Goal: Use online tool/utility: Utilize a website feature to perform a specific function

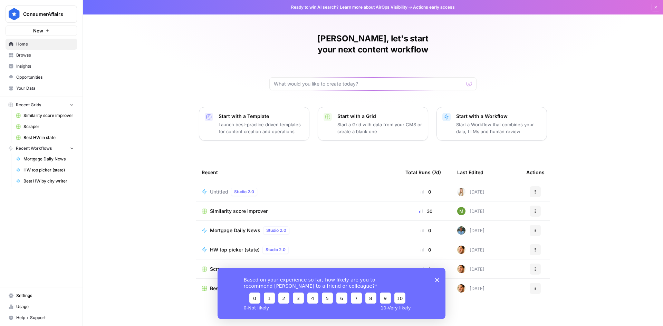
click at [33, 58] on span "Browse" at bounding box center [45, 55] width 58 height 6
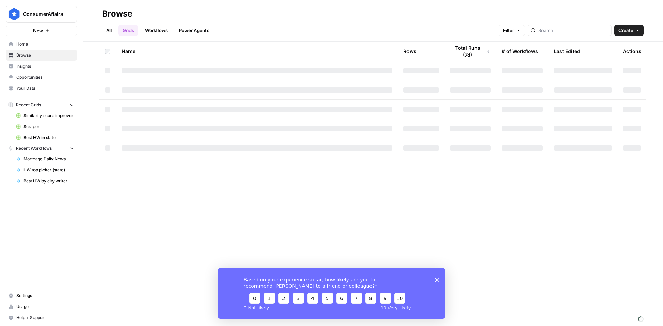
click at [112, 30] on link "All" at bounding box center [108, 30] width 13 height 11
click at [156, 31] on link "Workflows" at bounding box center [156, 30] width 31 height 11
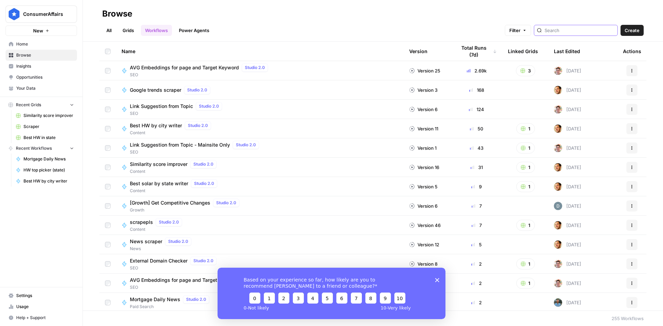
click at [586, 28] on input "search" at bounding box center [579, 30] width 70 height 7
type input "prospect"
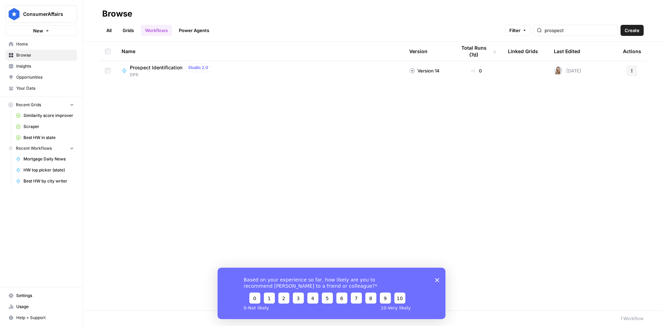
click at [153, 68] on span "Prospect Identification" at bounding box center [156, 67] width 52 height 7
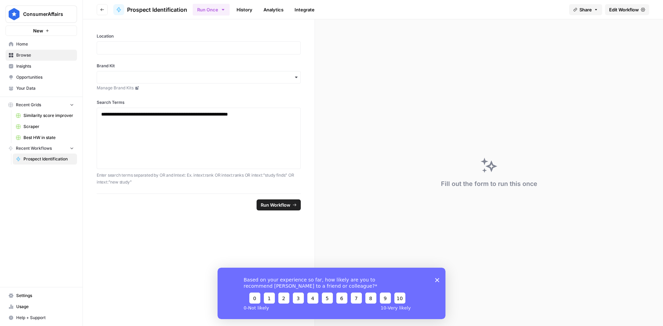
click at [437, 278] on icon "Close survey" at bounding box center [437, 280] width 4 height 4
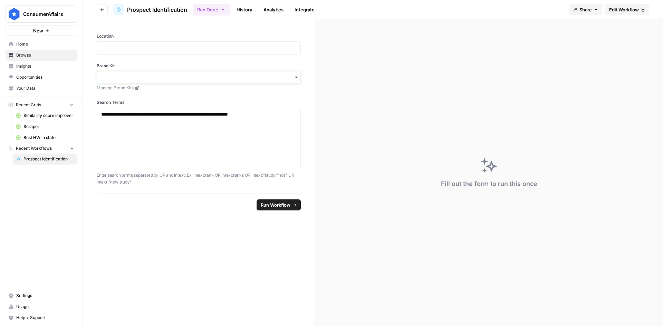
click at [200, 78] on input "Brand Kit" at bounding box center [198, 77] width 195 height 7
click at [147, 106] on div "ConsumerAffairs" at bounding box center [198, 109] width 203 height 13
click at [132, 46] on p at bounding box center [198, 48] width 195 height 7
